Goal: Task Accomplishment & Management: Manage account settings

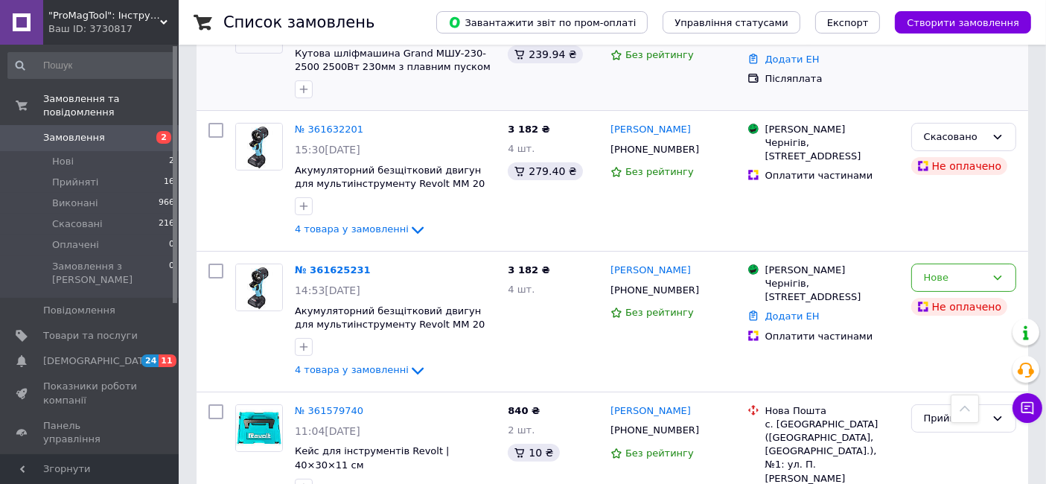
scroll to position [259, 0]
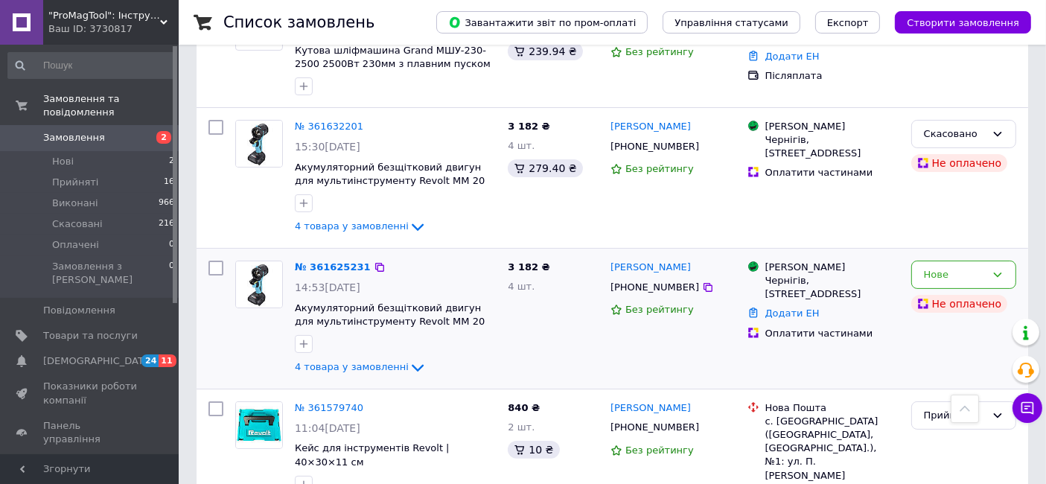
click at [372, 316] on span "Акумуляторний безщітковий двигун для мультиінструменту Revolt ММ 20 BL" at bounding box center [390, 321] width 190 height 39
click at [363, 324] on span "Акумуляторний безщітковий двигун для мультиінструменту Revolt ММ 20 BL" at bounding box center [390, 321] width 190 height 39
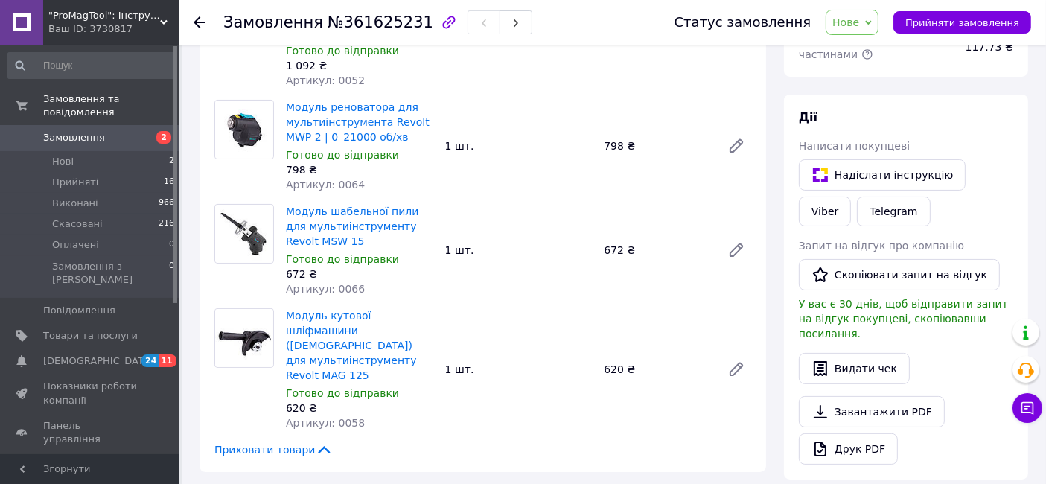
scroll to position [194, 0]
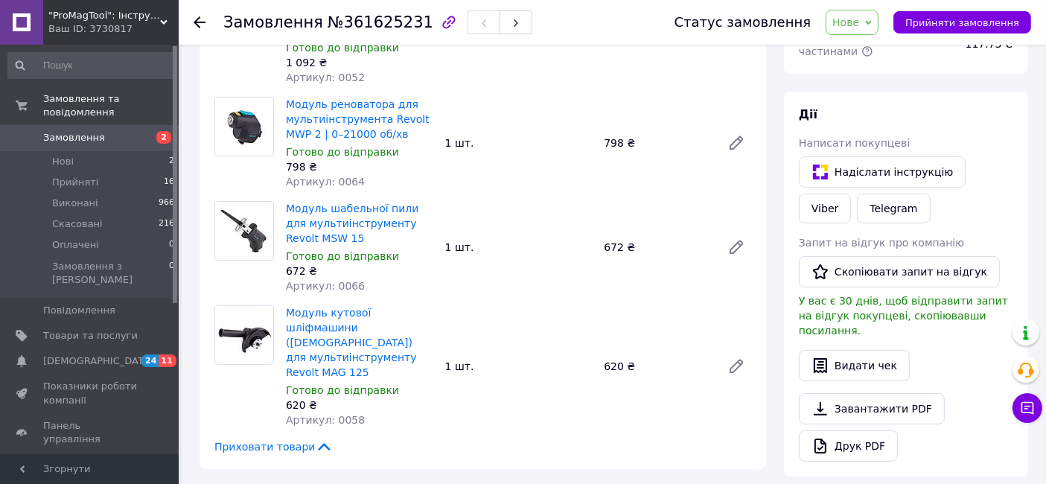
click at [299, 439] on span "Приховати товари" at bounding box center [273, 446] width 118 height 15
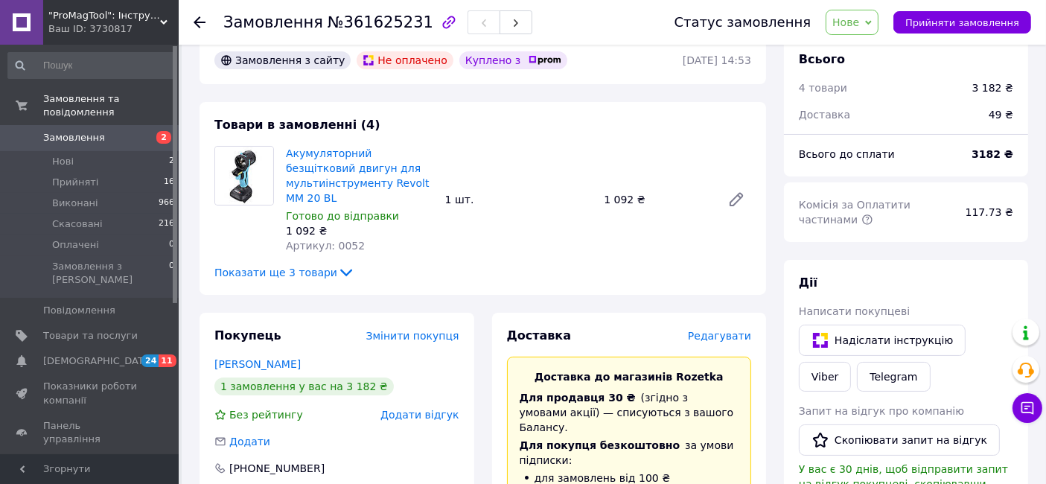
scroll to position [0, 0]
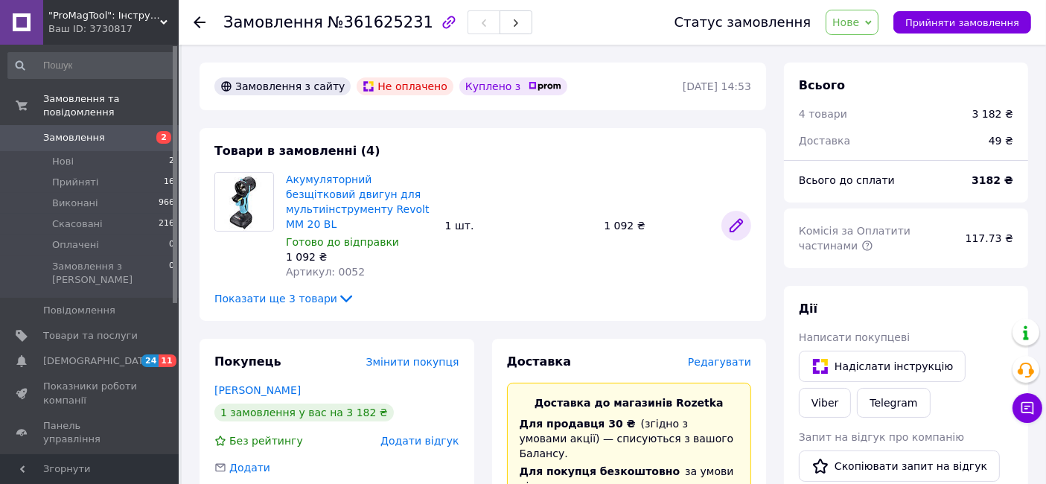
click at [730, 217] on icon at bounding box center [737, 226] width 18 height 18
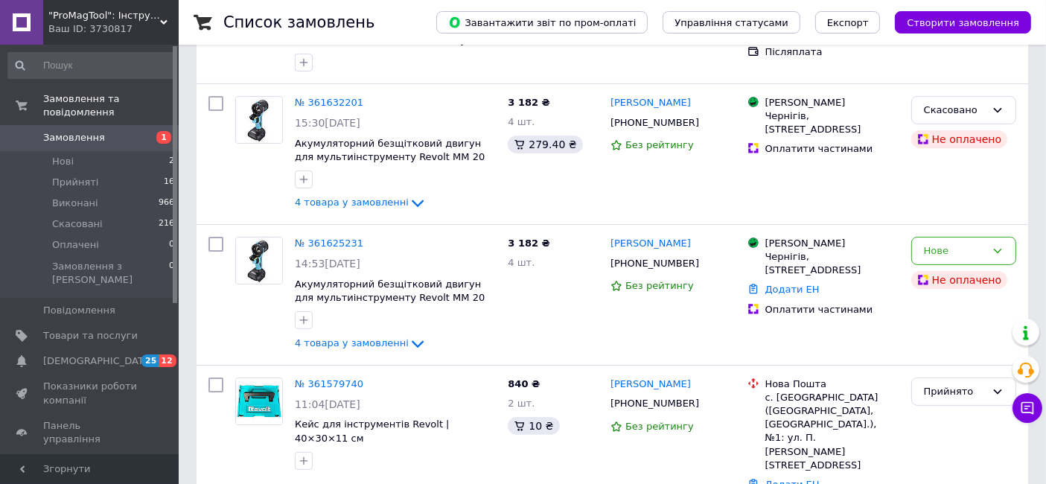
scroll to position [284, 0]
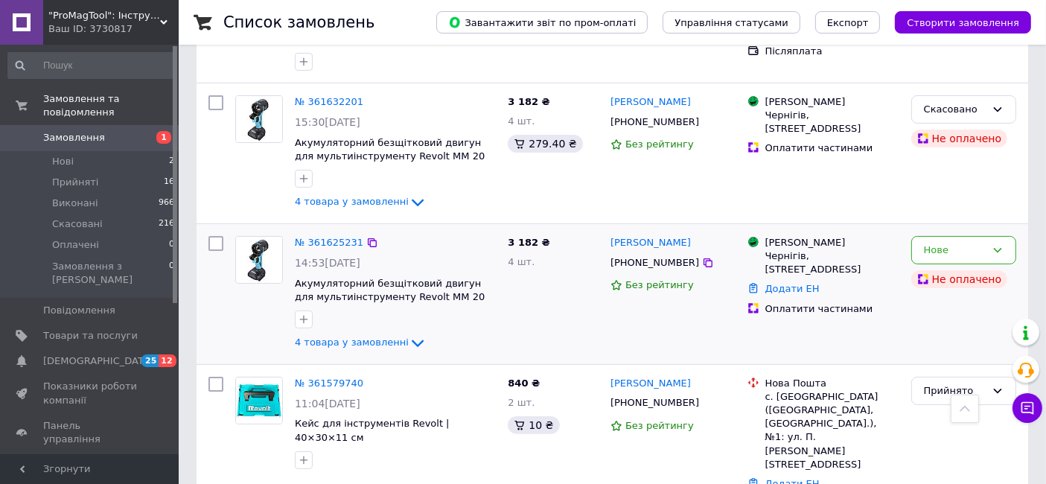
click at [427, 305] on div "№ 361625231 14:53, 12.09.2025 Акумуляторний безщітковий двигун для мультиінстру…" at bounding box center [395, 294] width 213 height 128
click at [427, 294] on span "Акумуляторний безщітковий двигун для мультиінструменту Revolt ММ 20 BL" at bounding box center [390, 297] width 190 height 39
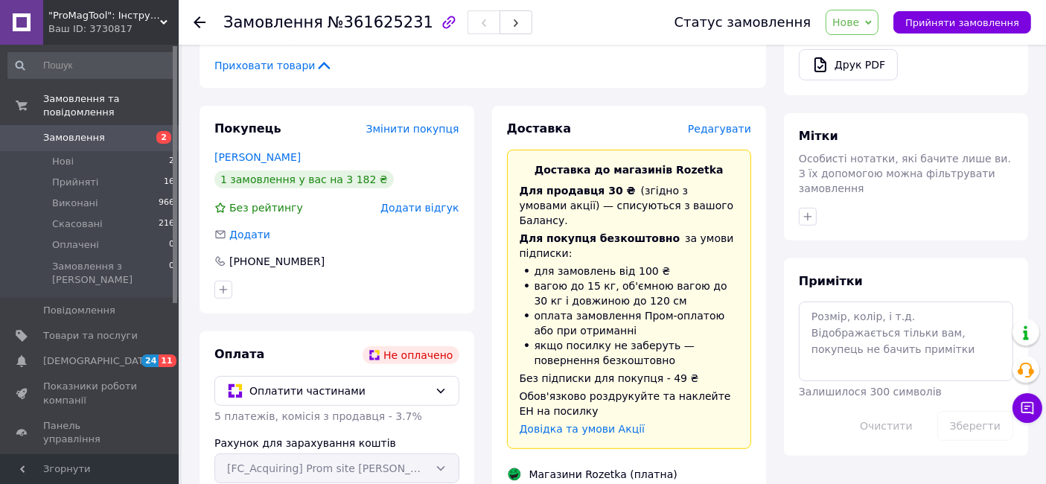
scroll to position [577, 0]
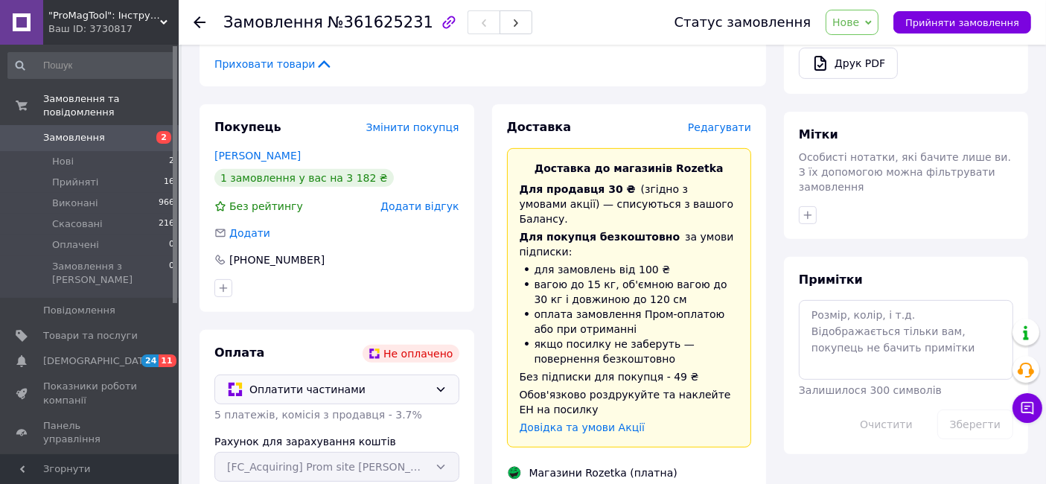
click at [406, 381] on span "Оплатити частинами" at bounding box center [338, 389] width 179 height 16
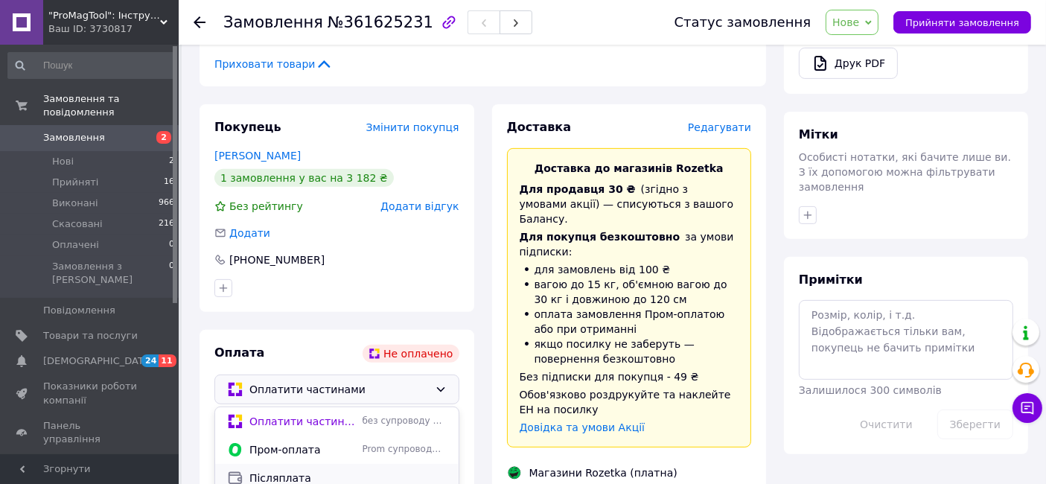
click at [346, 471] on span "Післяплата" at bounding box center [347, 478] width 197 height 15
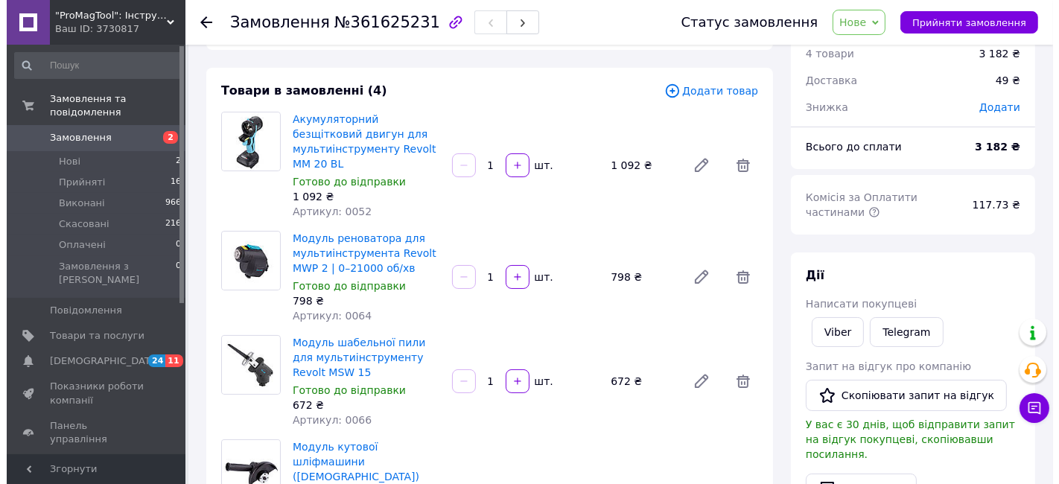
scroll to position [60, 0]
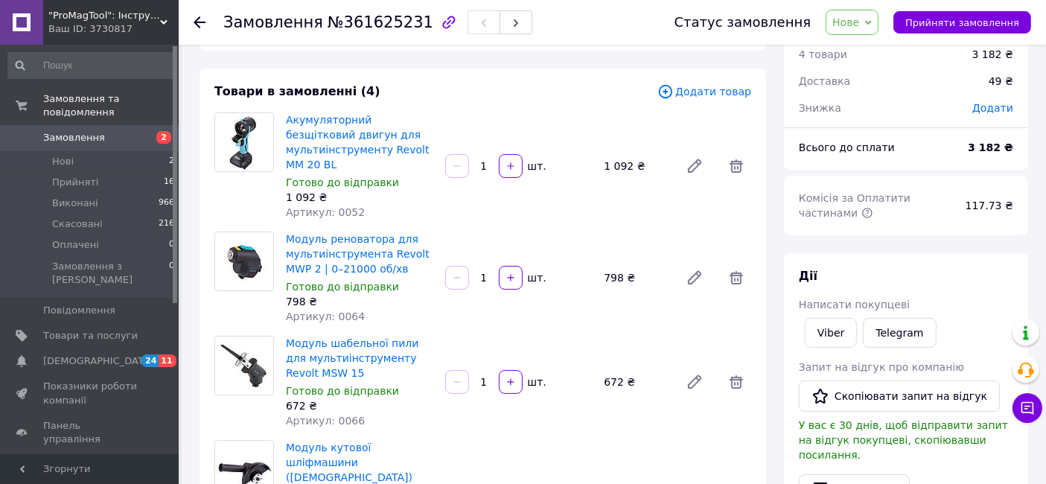
click at [674, 93] on icon at bounding box center [666, 91] width 16 height 16
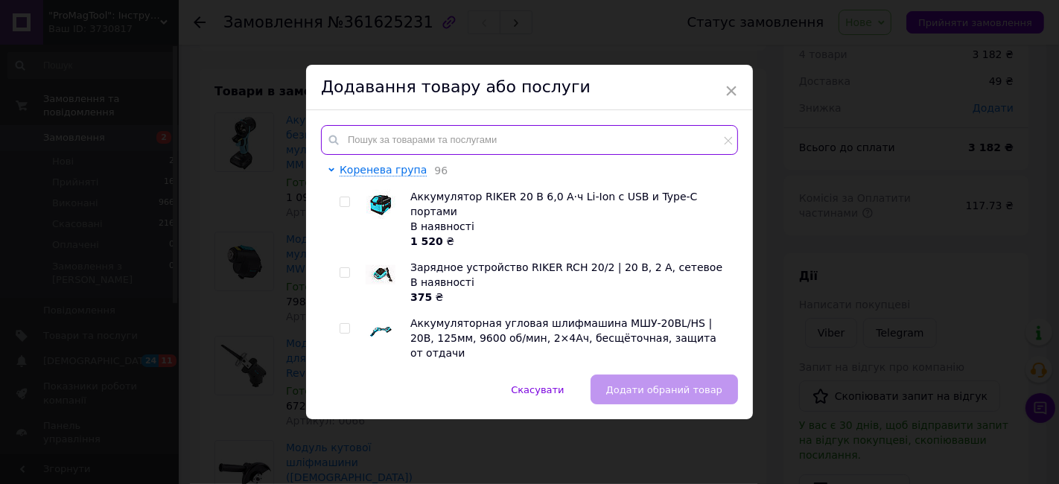
click at [537, 139] on input "text" at bounding box center [529, 140] width 417 height 30
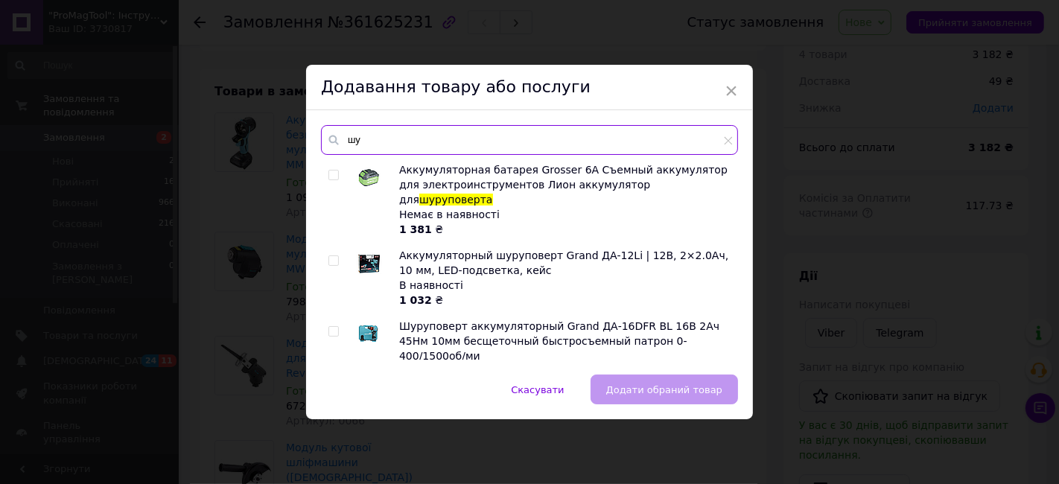
type input "ш"
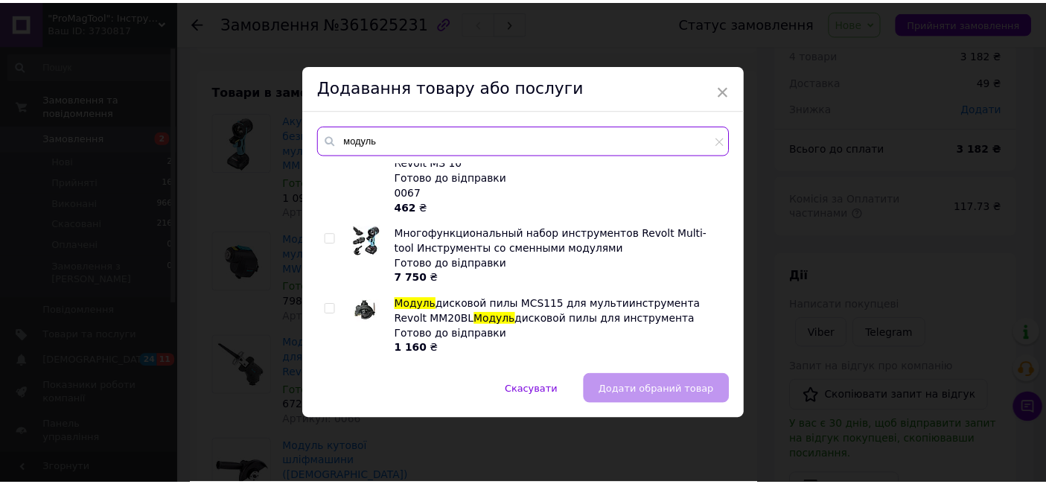
scroll to position [1564, 0]
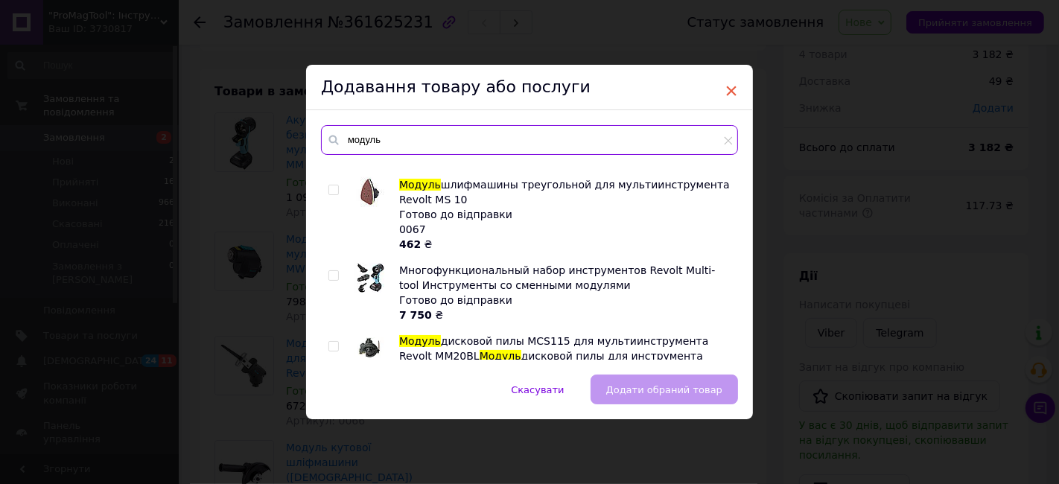
type input "модуль"
click at [725, 90] on span "×" at bounding box center [731, 90] width 13 height 25
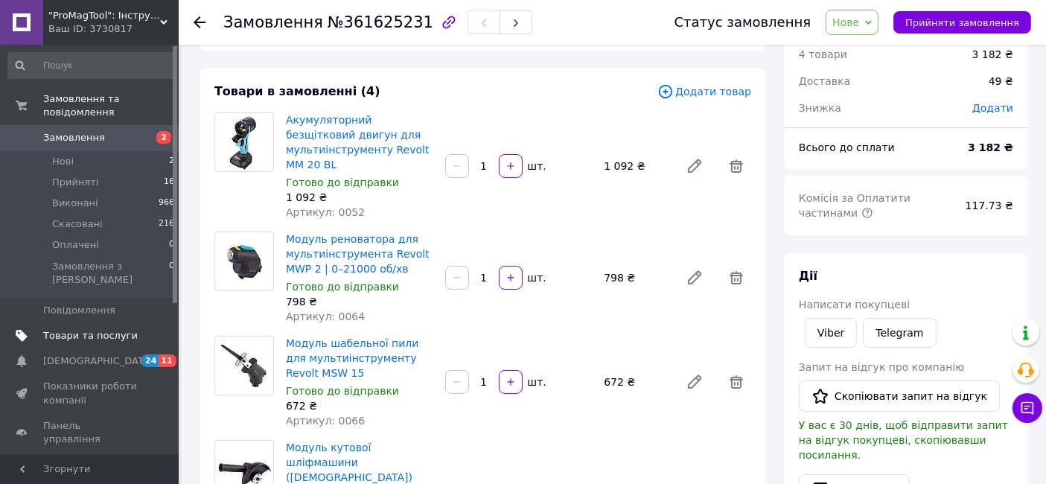
click at [76, 323] on link "Товари та послуги" at bounding box center [91, 335] width 183 height 25
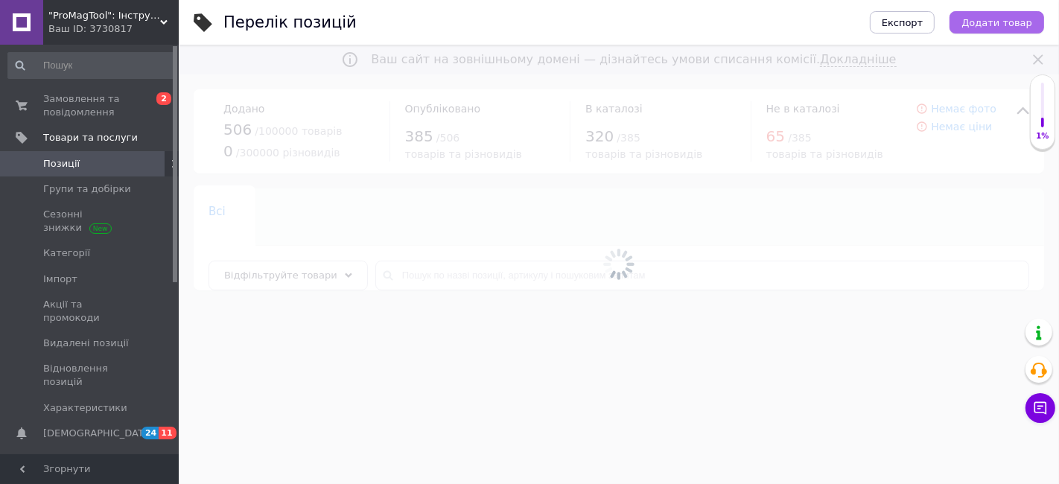
click at [983, 23] on span "Додати товар" at bounding box center [996, 22] width 71 height 11
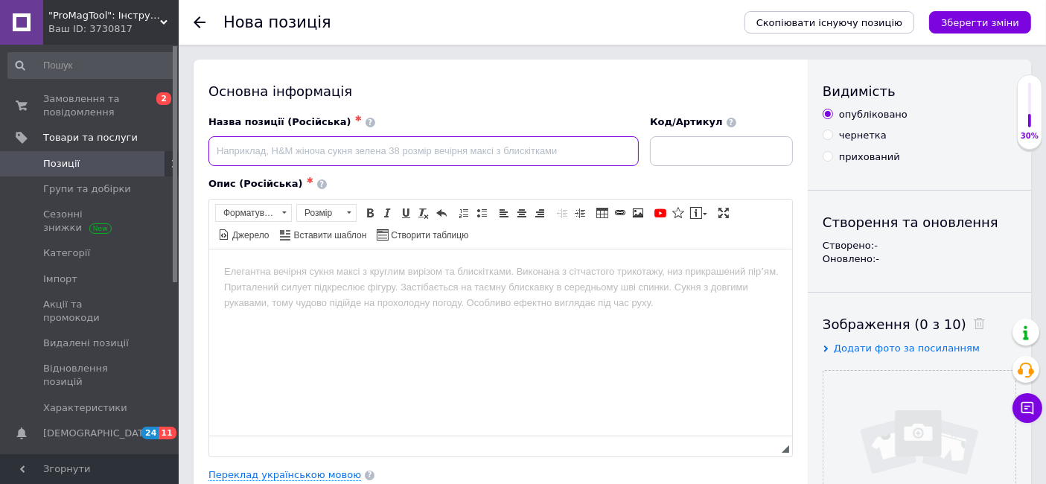
click at [462, 156] on input at bounding box center [424, 151] width 430 height 30
type input "Модуль шуруповерта Revolt 13/50"
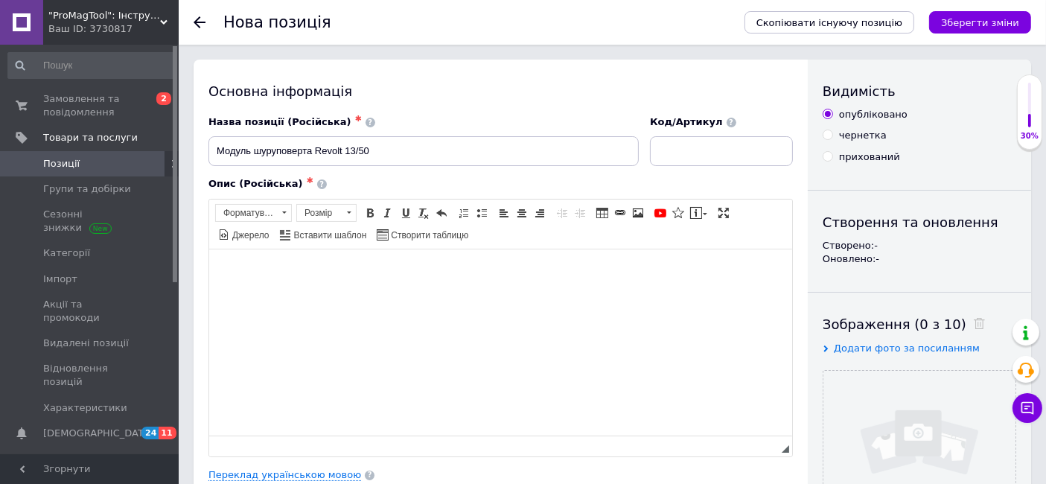
click at [436, 294] on html at bounding box center [500, 271] width 583 height 45
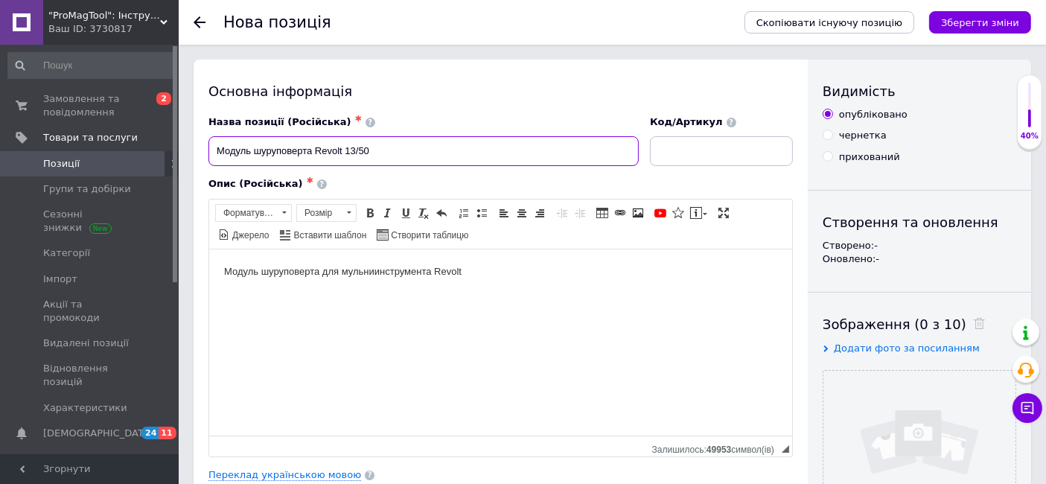
click at [403, 144] on input "Модуль шуруповерта Revolt 13/50" at bounding box center [424, 151] width 430 height 30
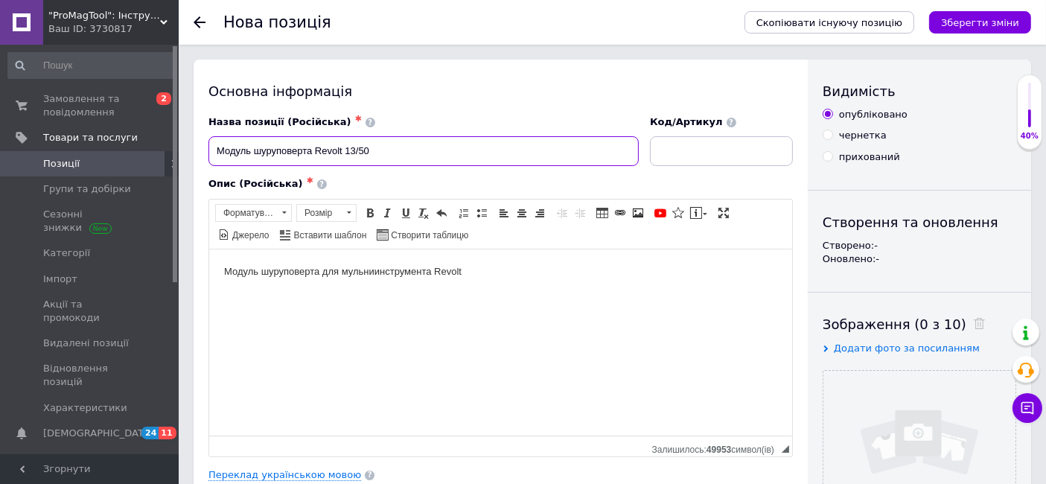
paste input "2045124663374"
click at [315, 145] on input "20451246633740" at bounding box center [424, 151] width 430 height 30
click at [400, 143] on input "20451246633740" at bounding box center [424, 151] width 430 height 30
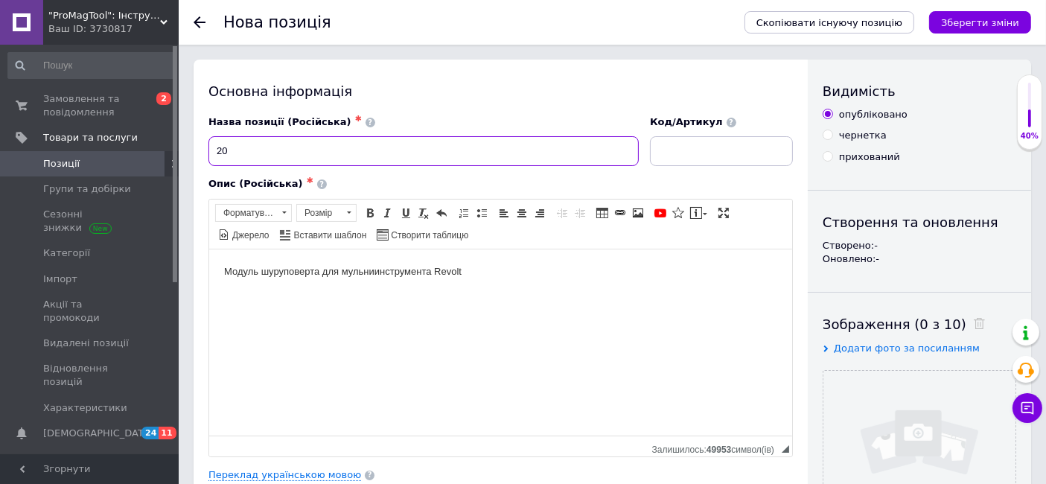
type input "2"
type input "V"
type input "МОдуль шуруповерта с Ударом Revolt MID 13/50 металический патрон"
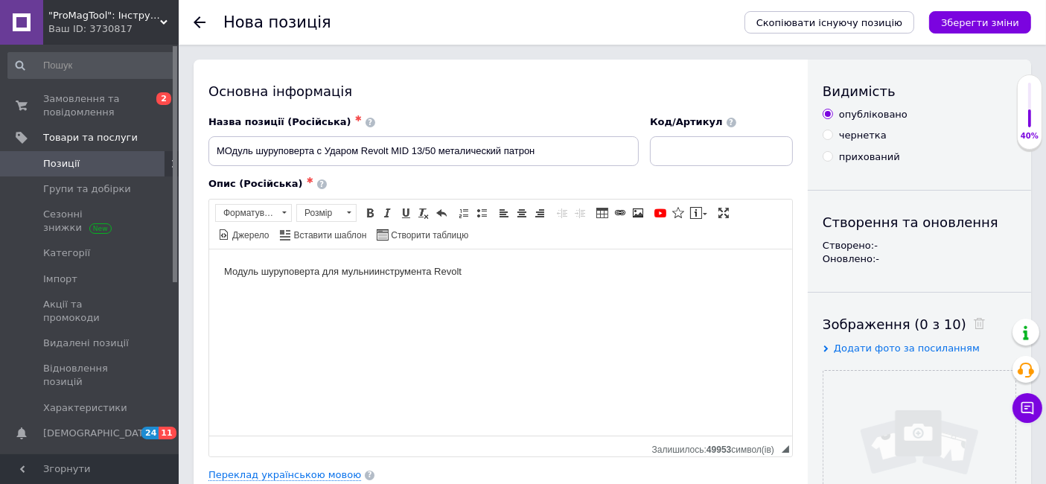
click at [488, 288] on html "Модуль шуруповерта для мульниинструмента Revolt" at bounding box center [500, 271] width 583 height 45
click at [968, 404] on input "file" at bounding box center [920, 467] width 192 height 192
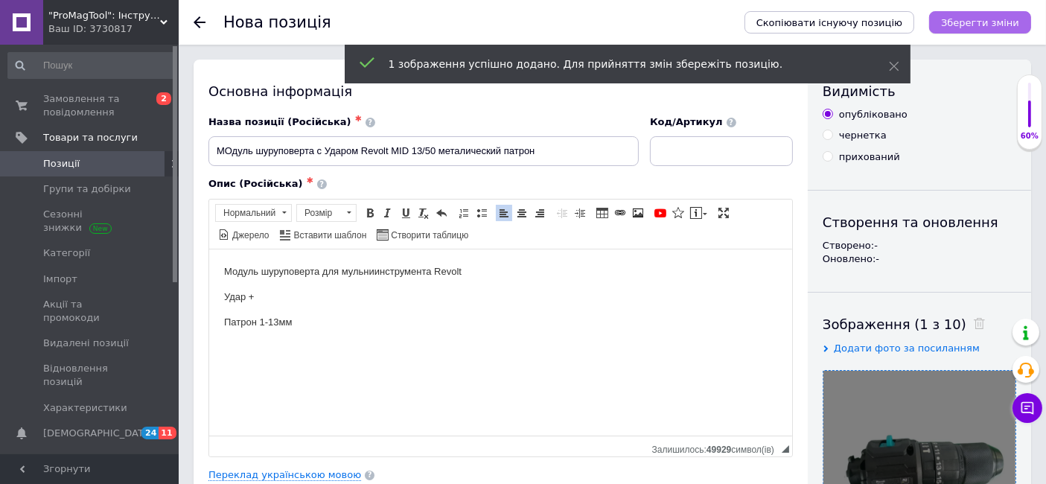
click at [977, 22] on icon "Зберегти зміни" at bounding box center [980, 22] width 78 height 11
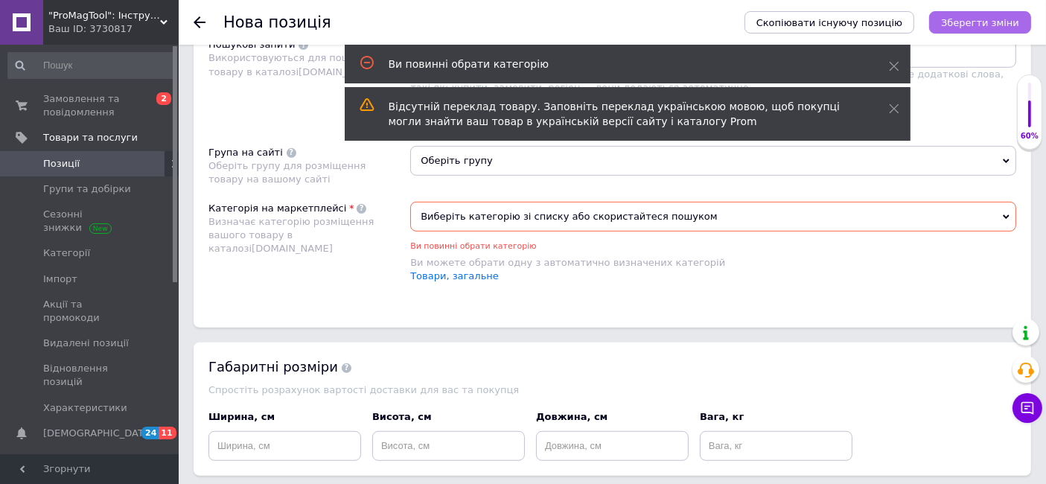
scroll to position [909, 0]
click at [643, 223] on span "Виберіть категорію зі списку або скористайтеся пошуком" at bounding box center [713, 217] width 606 height 30
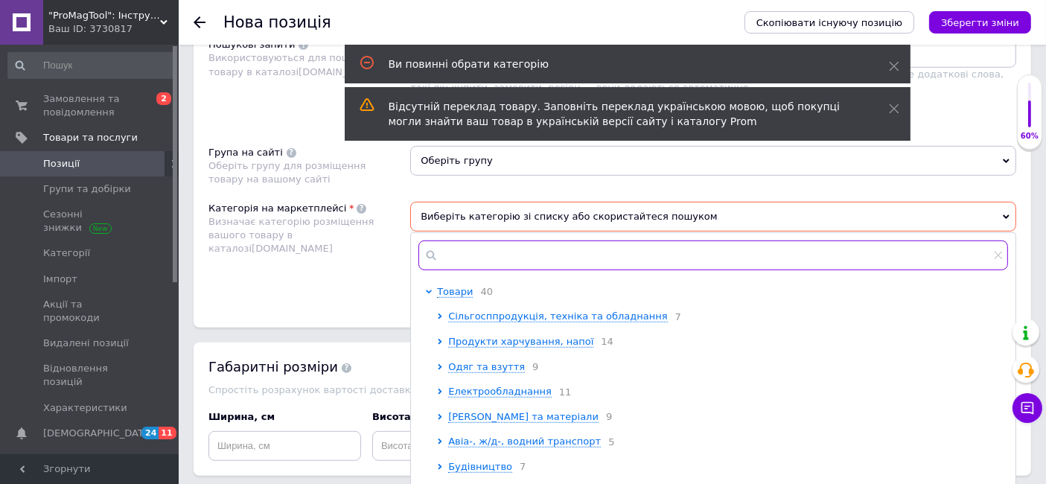
click at [623, 252] on input "text" at bounding box center [714, 256] width 590 height 30
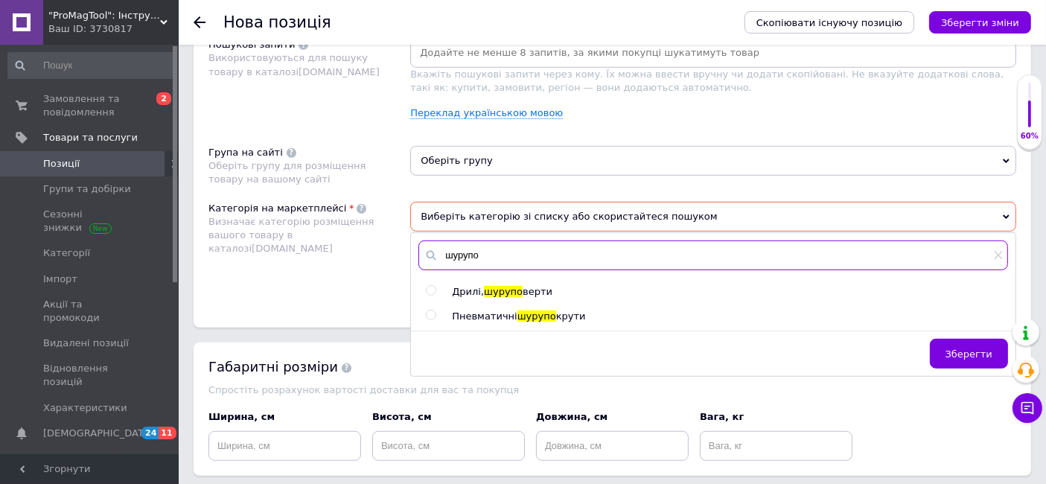
type input "шурупо"
click at [552, 286] on div "Дрилі, шурупо верти" at bounding box center [730, 291] width 556 height 13
click at [453, 291] on span "Дрилі," at bounding box center [468, 291] width 32 height 11
radio input "true"
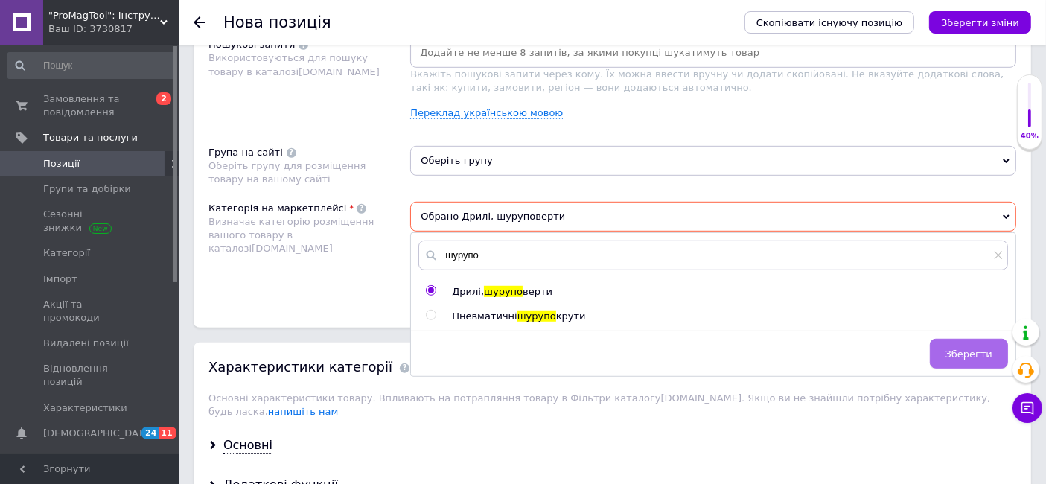
click at [985, 352] on span "Зберегти" at bounding box center [969, 354] width 47 height 11
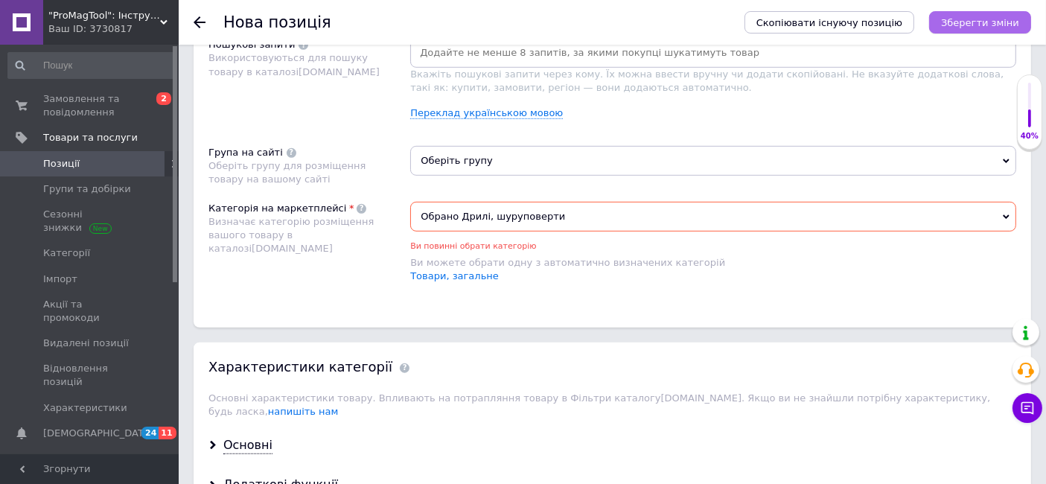
click at [975, 31] on button "Зберегти зміни" at bounding box center [980, 22] width 102 height 22
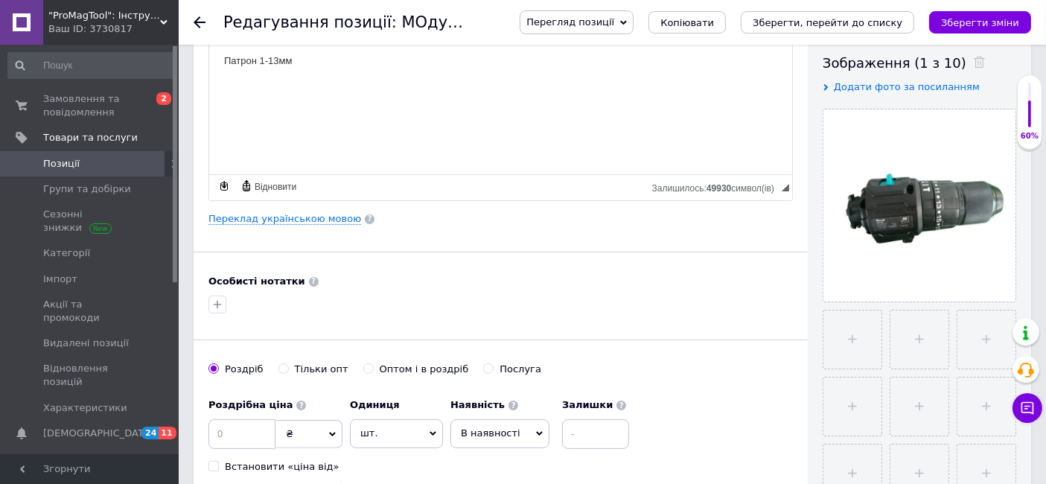
scroll to position [337, 0]
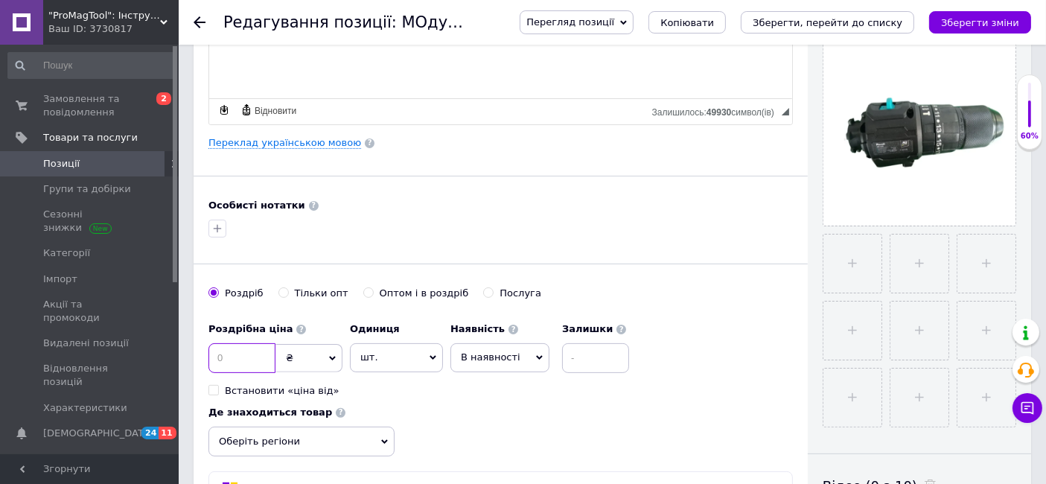
click at [244, 354] on input at bounding box center [242, 358] width 67 height 30
type input "740"
click at [961, 14] on button "Зберегти зміни" at bounding box center [980, 22] width 102 height 22
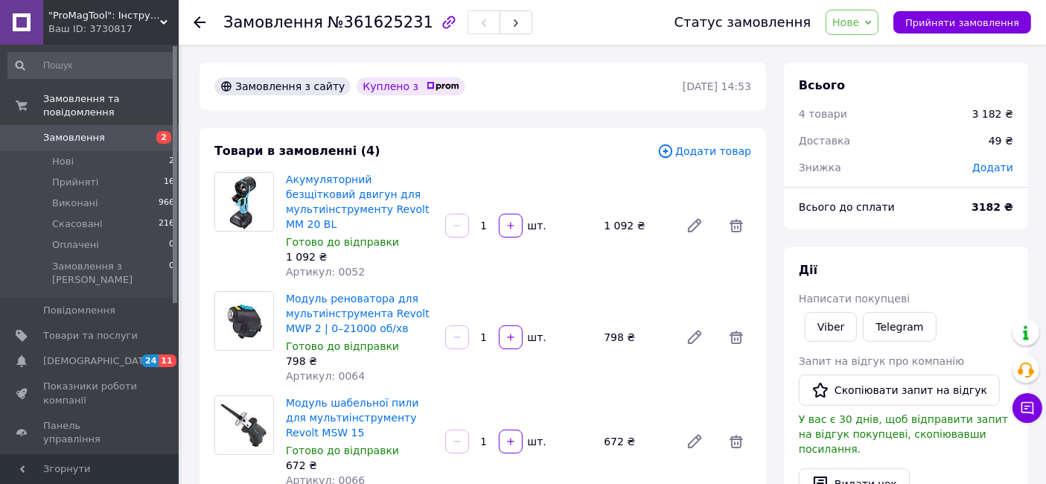
click at [691, 147] on span "Додати товар" at bounding box center [705, 151] width 94 height 16
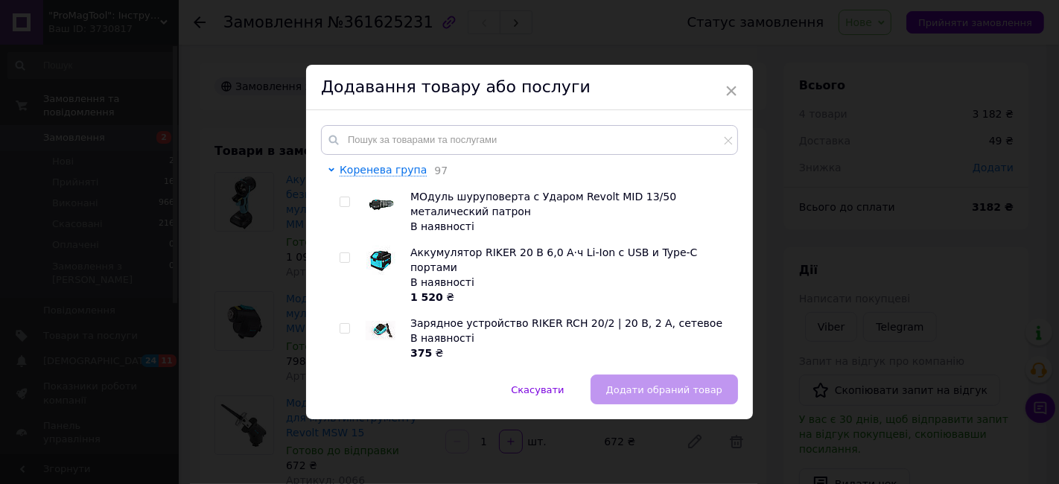
click at [341, 205] on input "checkbox" at bounding box center [345, 202] width 10 height 10
checkbox input "true"
click at [640, 388] on span "Додати обраний товар" at bounding box center [664, 389] width 116 height 11
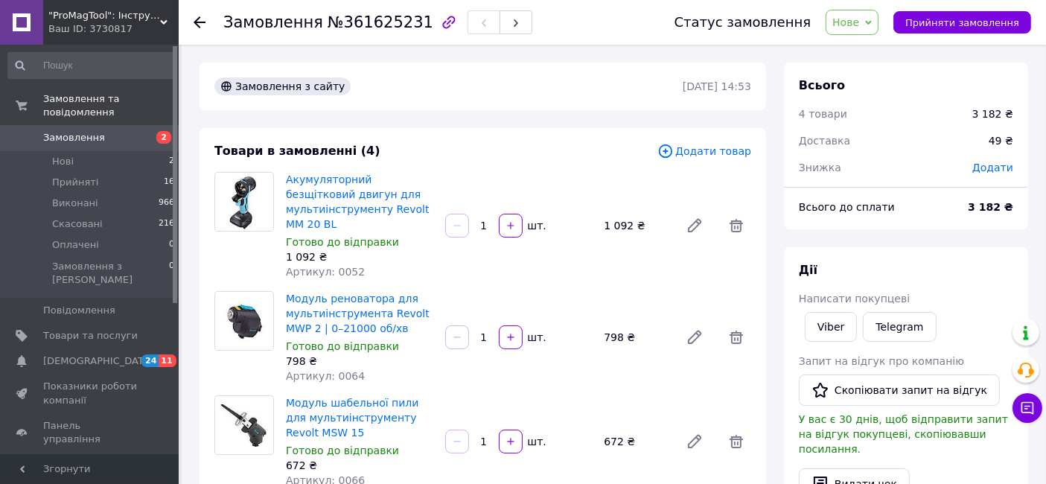
click at [698, 158] on span "Додати товар" at bounding box center [705, 151] width 94 height 16
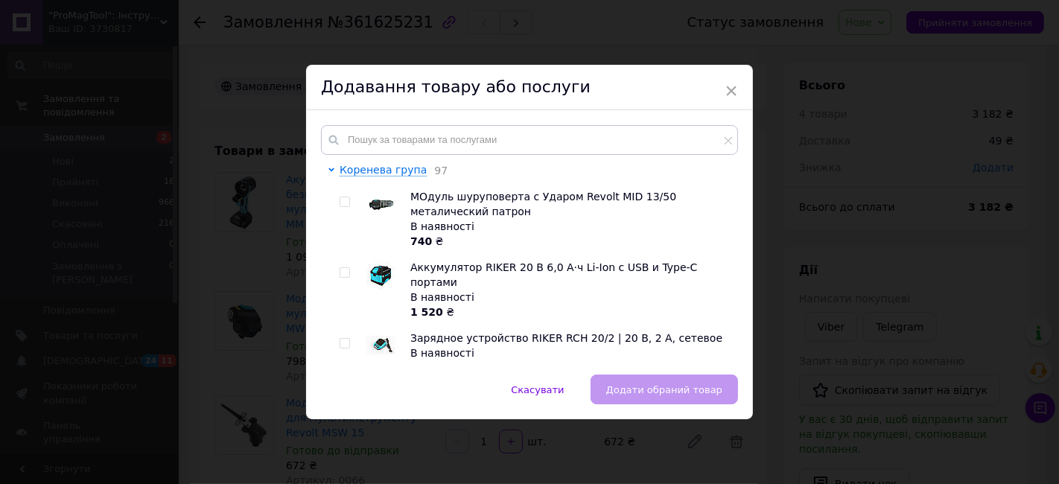
click at [341, 204] on input "checkbox" at bounding box center [345, 202] width 10 height 10
checkbox input "true"
click at [632, 388] on span "Додати обраний товар" at bounding box center [664, 389] width 116 height 11
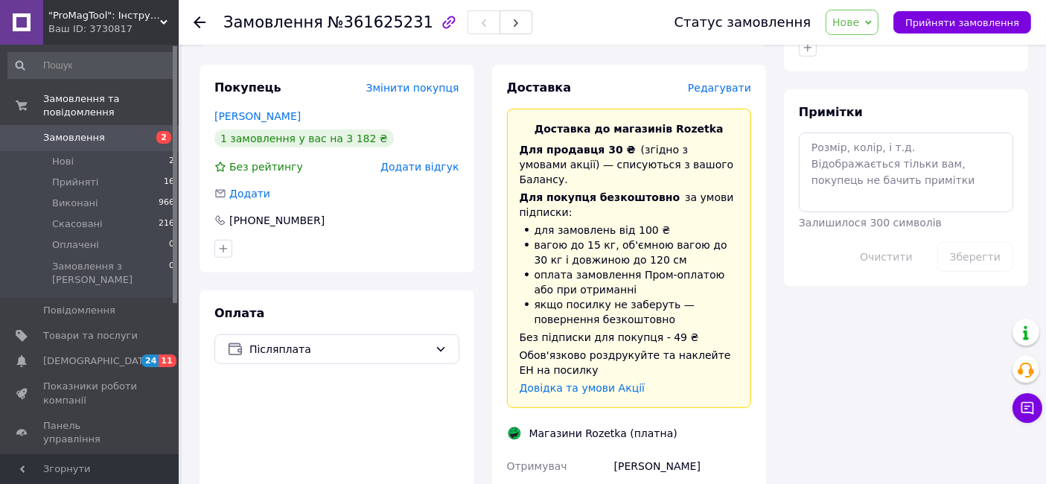
scroll to position [707, 0]
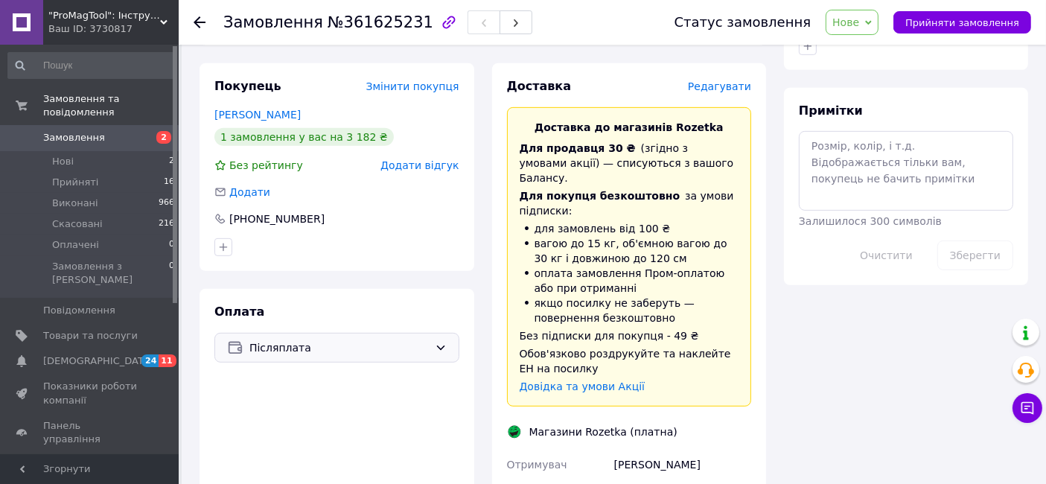
click at [439, 342] on icon at bounding box center [441, 348] width 12 height 12
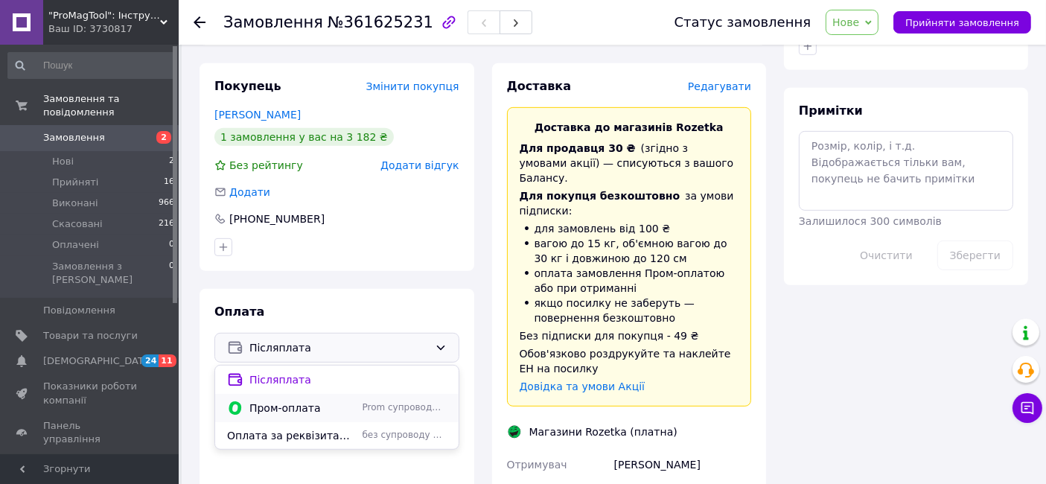
click at [368, 401] on span "Prom супроводжує покупку" at bounding box center [405, 407] width 84 height 13
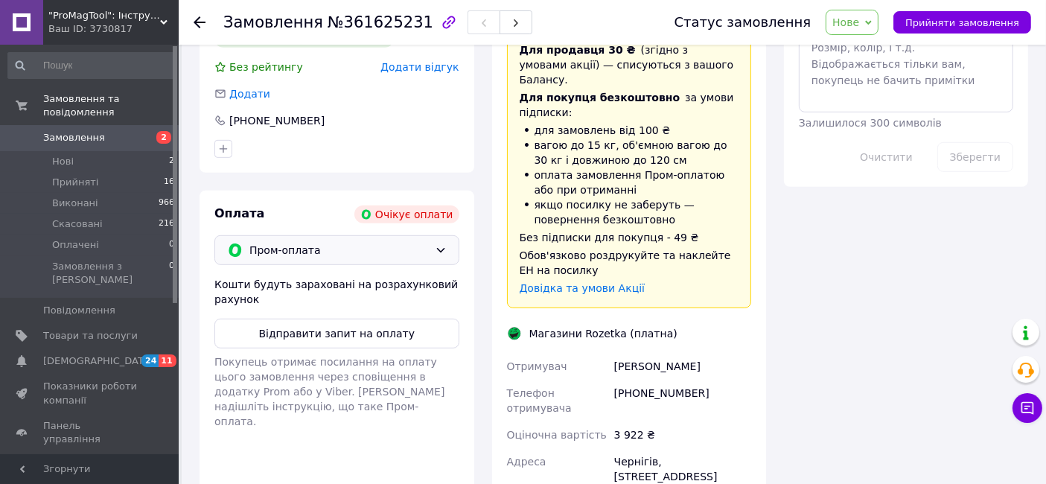
scroll to position [817, 0]
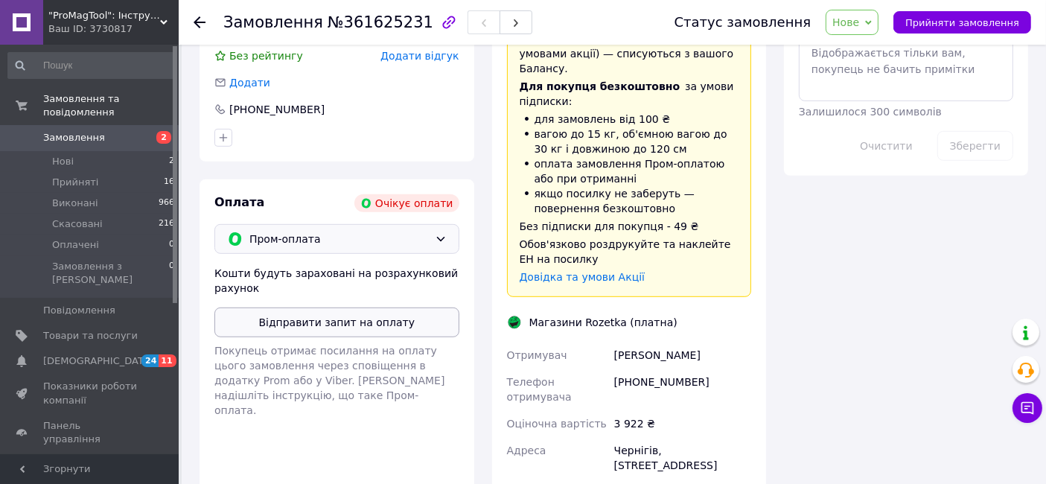
click at [327, 308] on button "Відправити запит на оплату" at bounding box center [336, 323] width 245 height 30
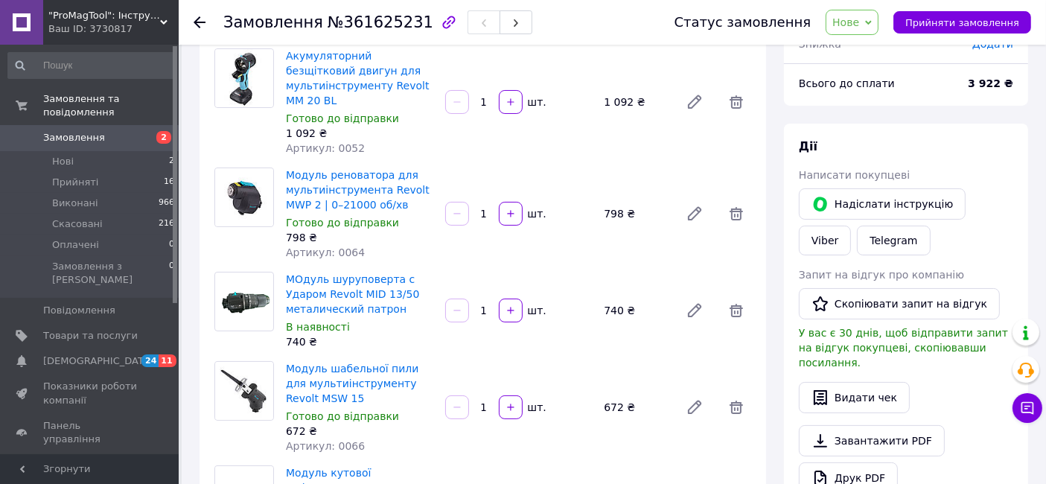
scroll to position [0, 0]
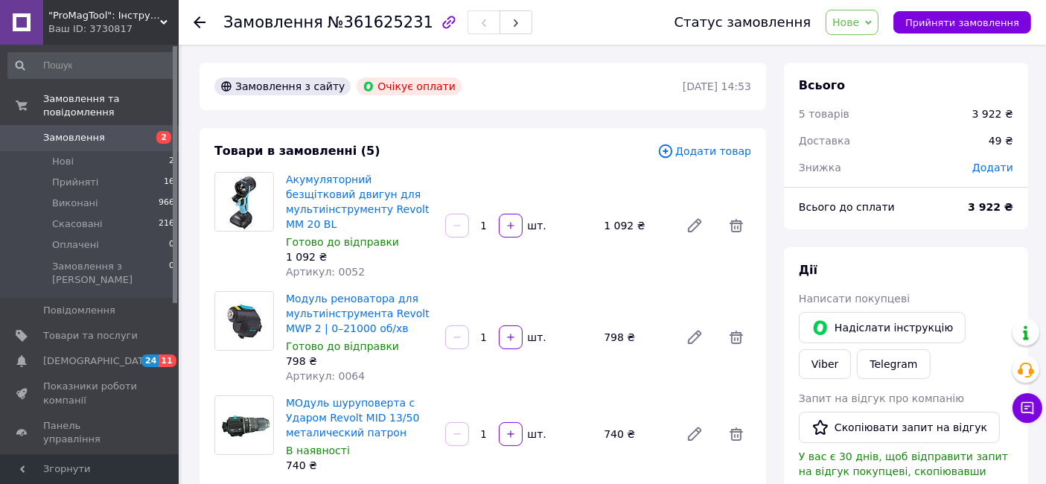
click at [90, 133] on link "Замовлення 2" at bounding box center [91, 137] width 183 height 25
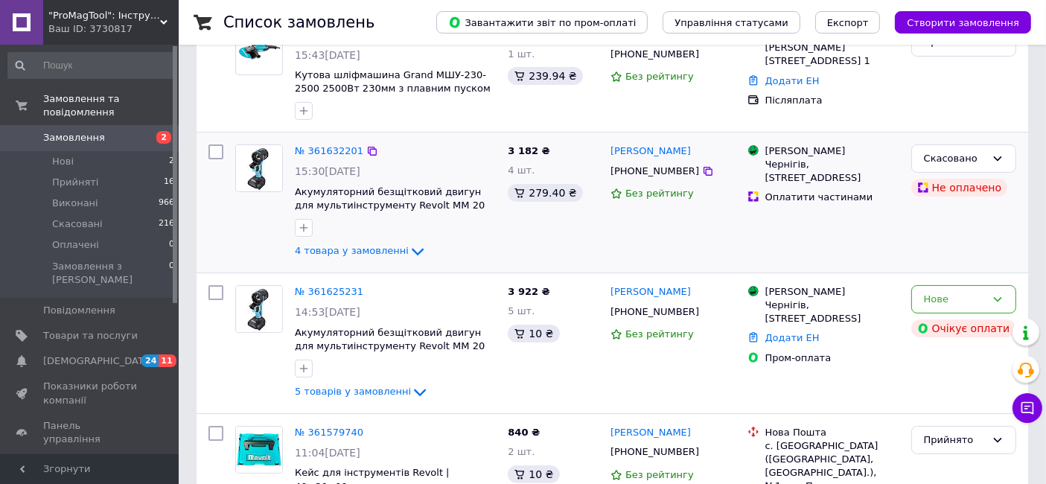
scroll to position [240, 0]
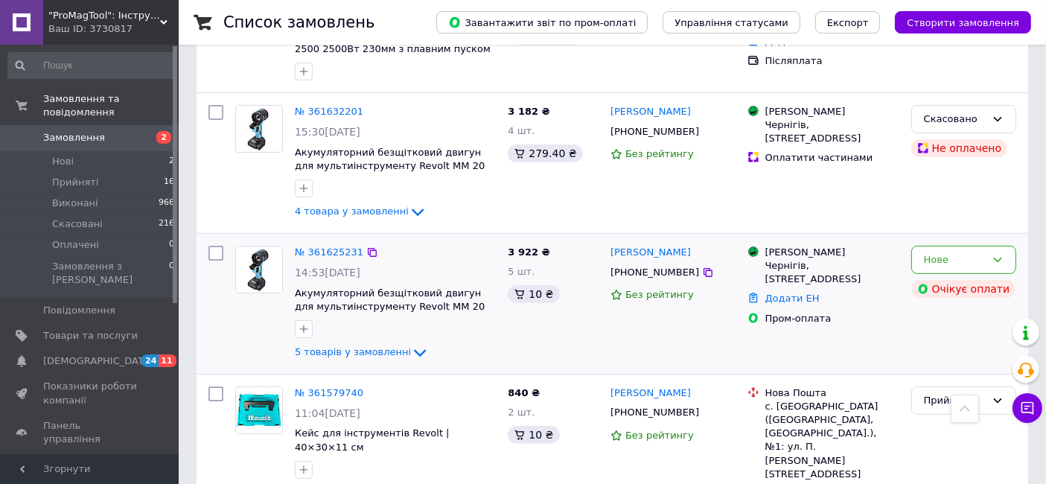
click at [535, 375] on div "№ 361579740 11:04[DATE] Кейс для інструментів Revolt | 40×30×11 см 840 ₴ 2 шт. …" at bounding box center [613, 454] width 832 height 158
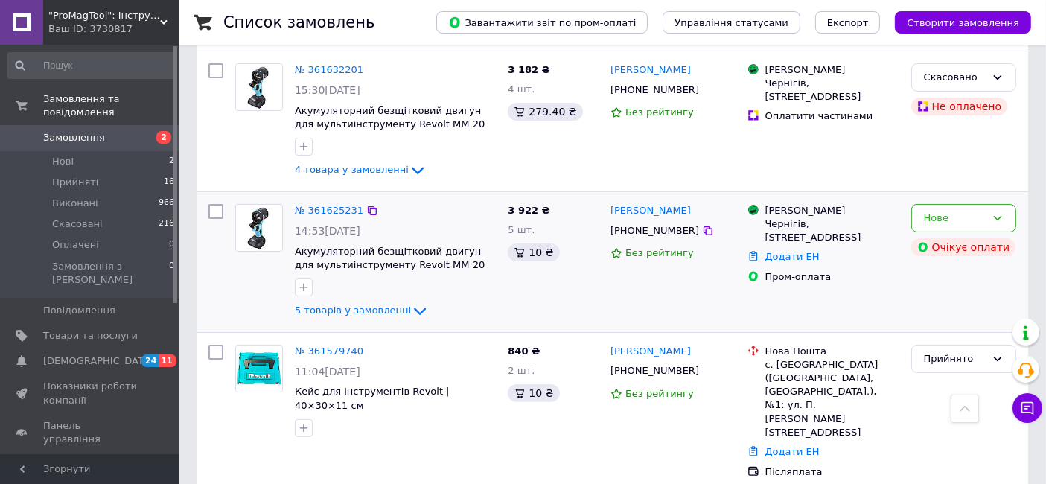
scroll to position [319, 0]
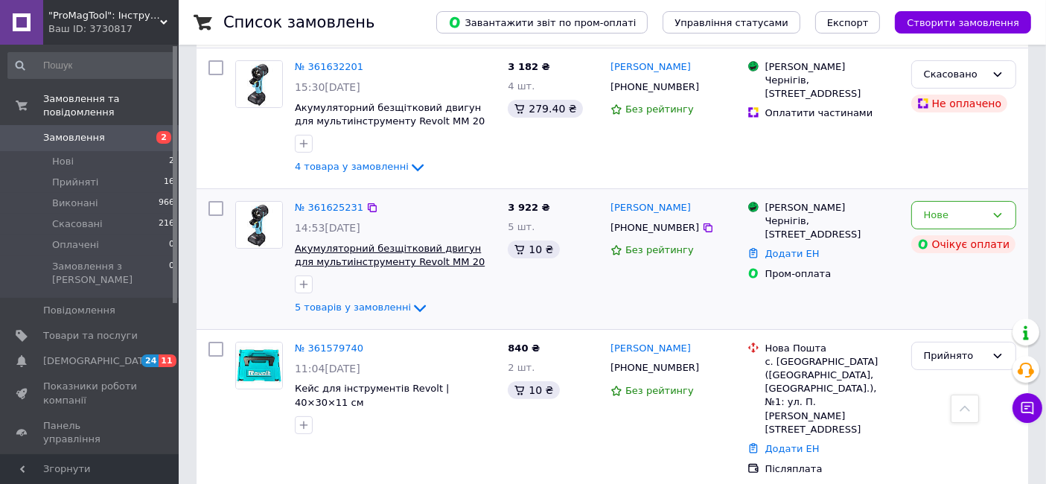
click at [398, 246] on span "Акумуляторний безщітковий двигун для мультиінструменту Revolt ММ 20 BL" at bounding box center [390, 262] width 190 height 39
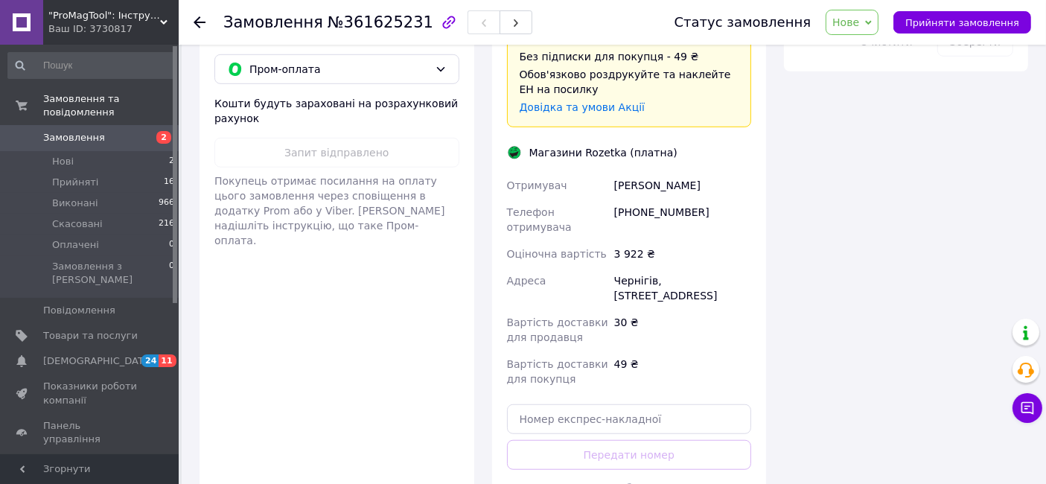
scroll to position [993, 0]
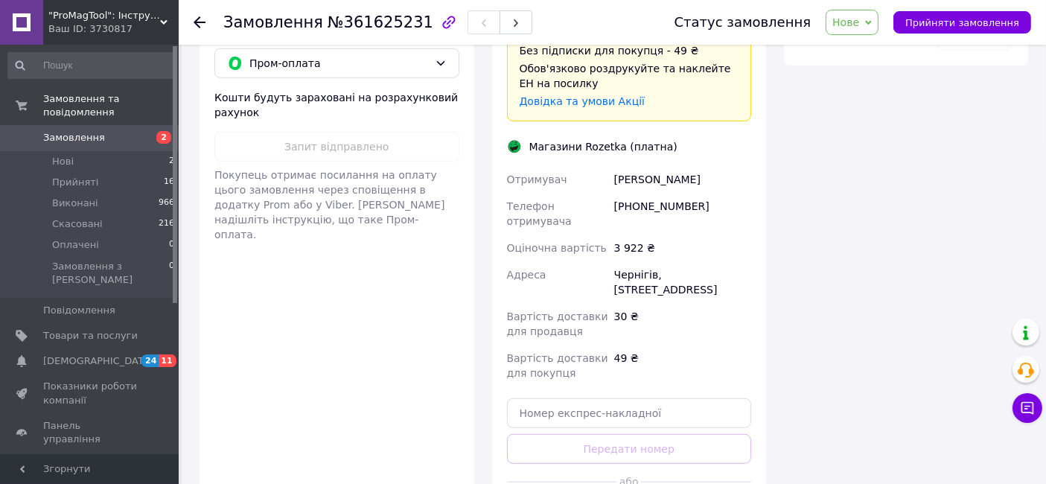
click at [496, 123] on div "Доставка Редагувати Доставка до магазинів Rozetka Для продавця 30 ₴   (згідно з…" at bounding box center [629, 161] width 275 height 767
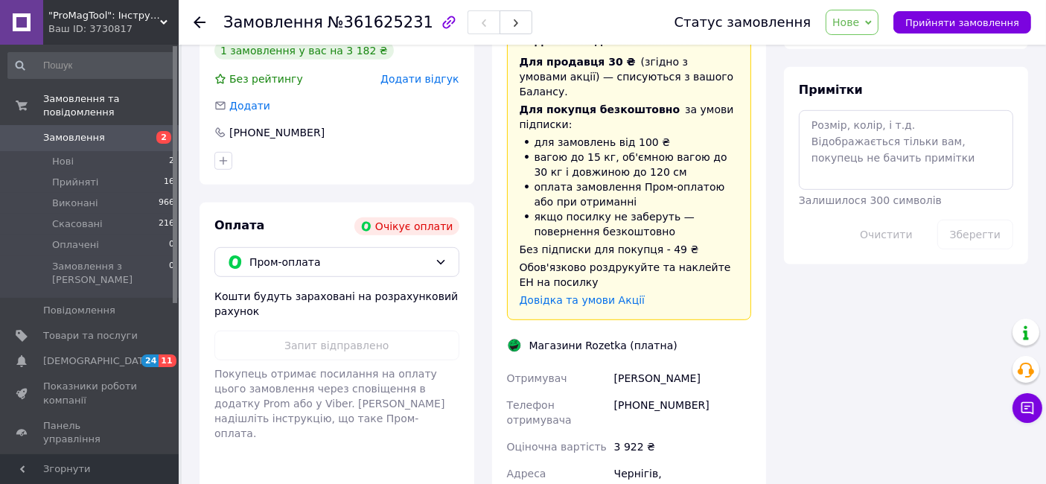
scroll to position [787, 0]
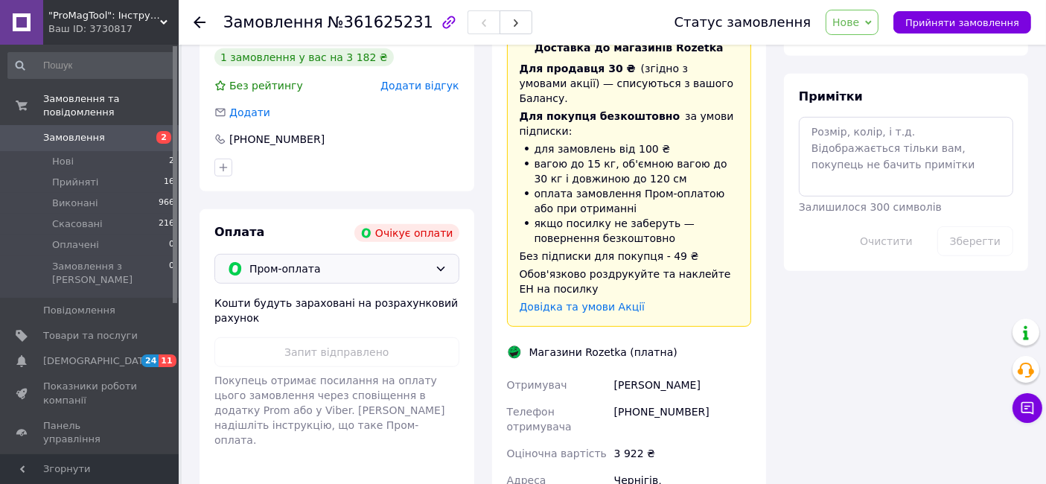
click at [323, 261] on span "Пром-оплата" at bounding box center [338, 269] width 179 height 16
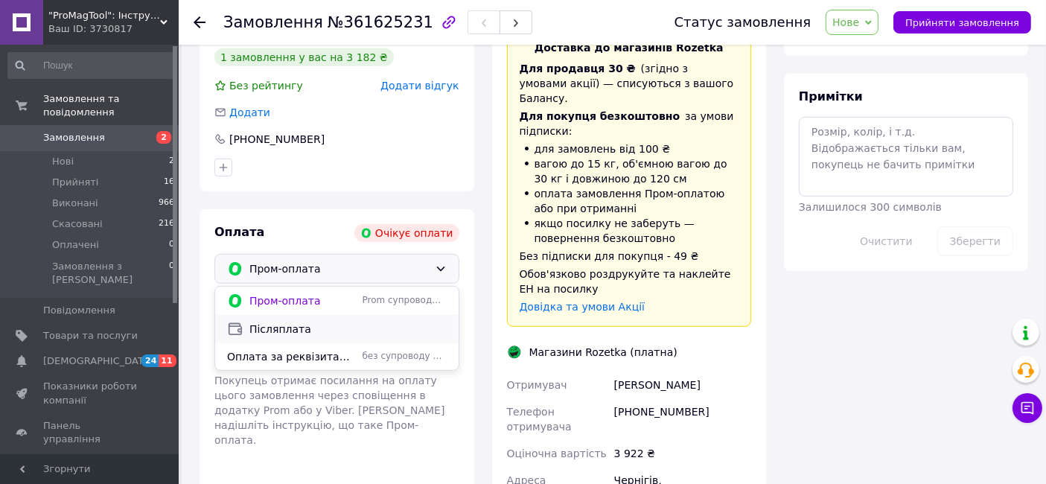
click at [287, 322] on span "Післяплата" at bounding box center [347, 329] width 197 height 15
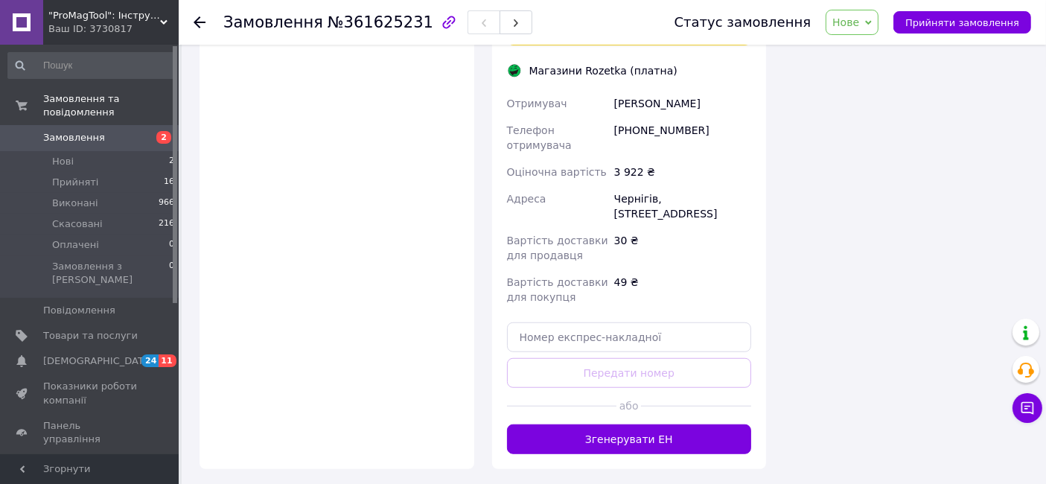
scroll to position [1072, 0]
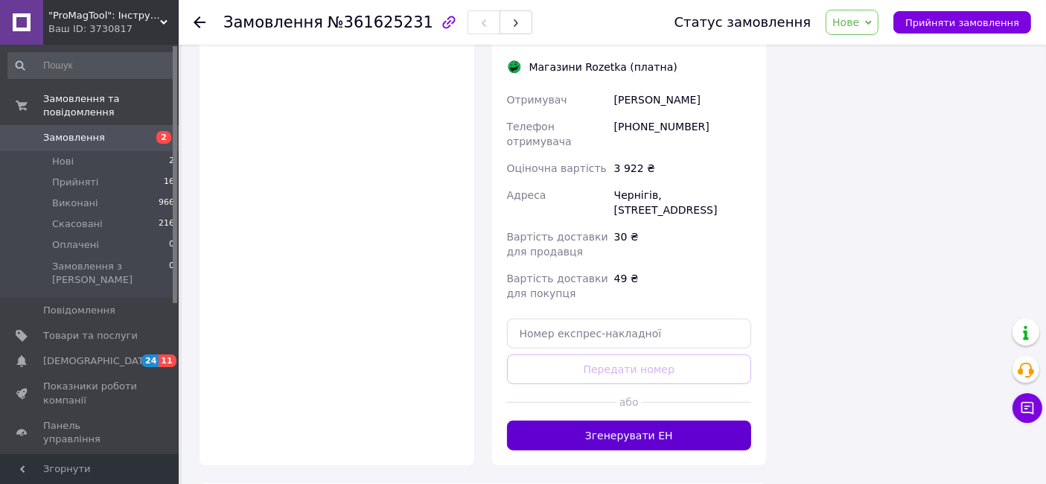
click at [620, 421] on button "Згенерувати ЕН" at bounding box center [629, 436] width 245 height 30
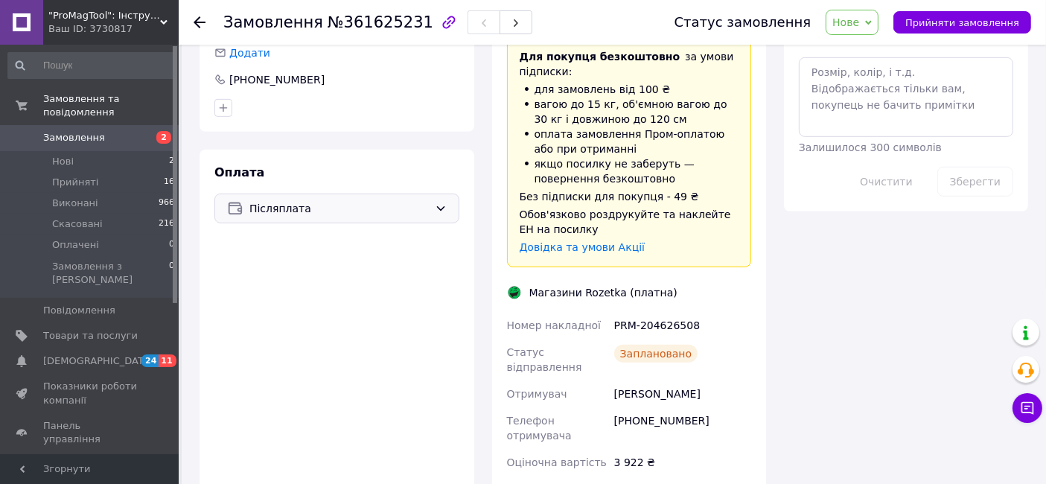
scroll to position [860, 0]
